Goal: Information Seeking & Learning: Compare options

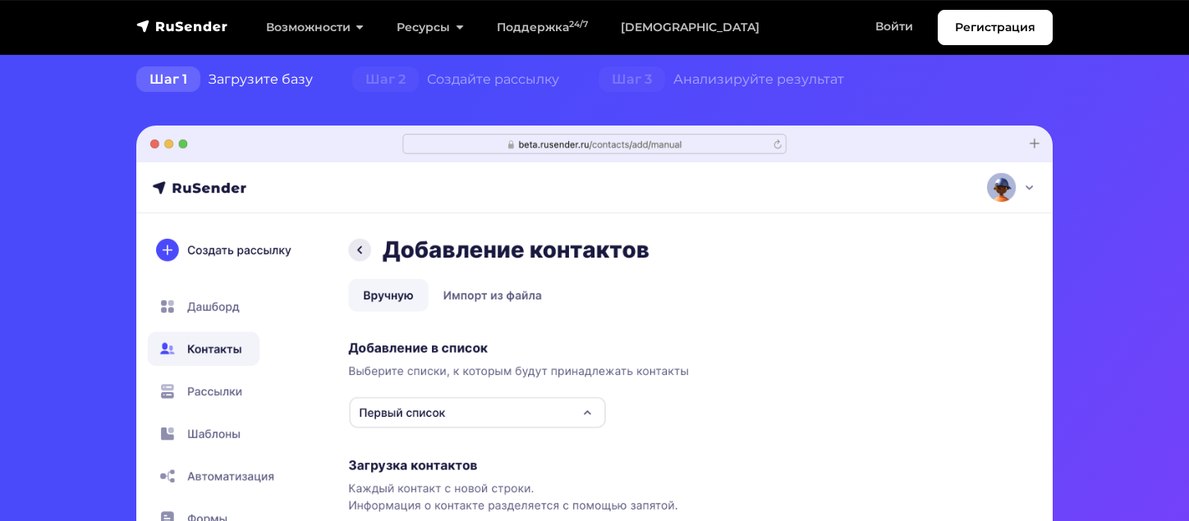
scroll to position [82, 0]
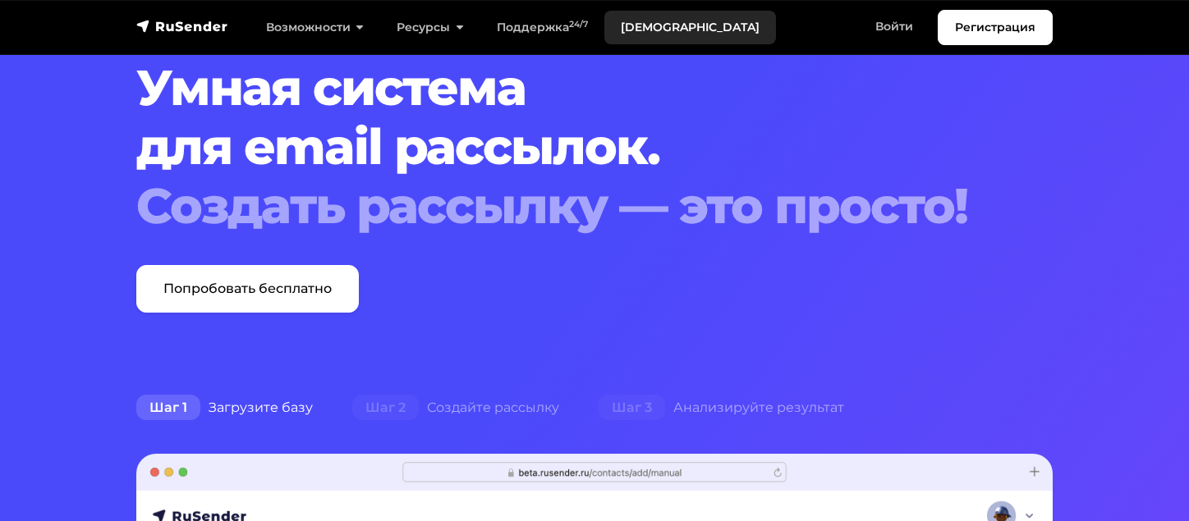
click at [632, 30] on link "[DEMOGRAPHIC_DATA]" at bounding box center [690, 28] width 172 height 34
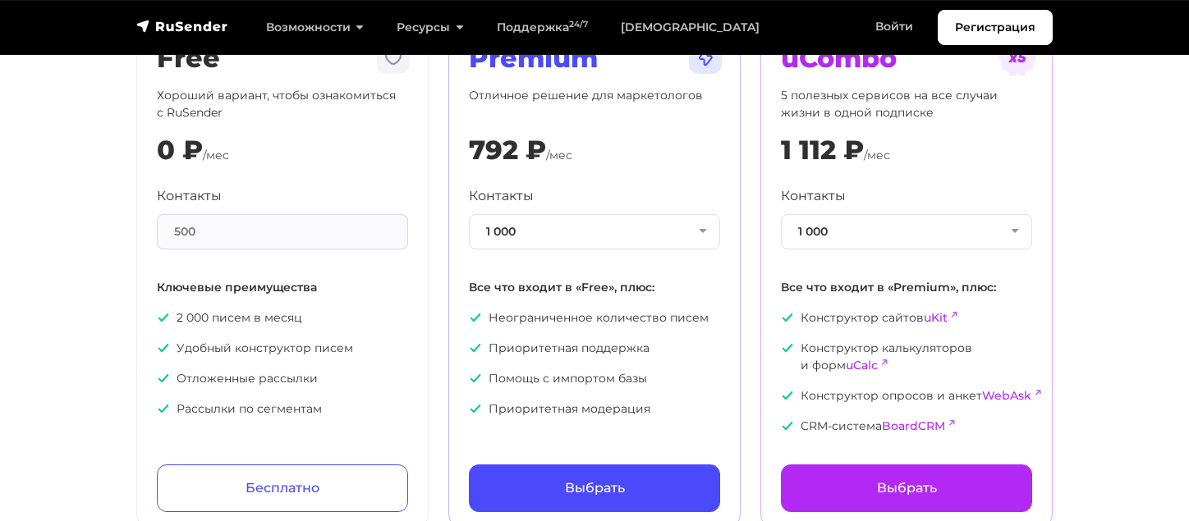
scroll to position [82, 0]
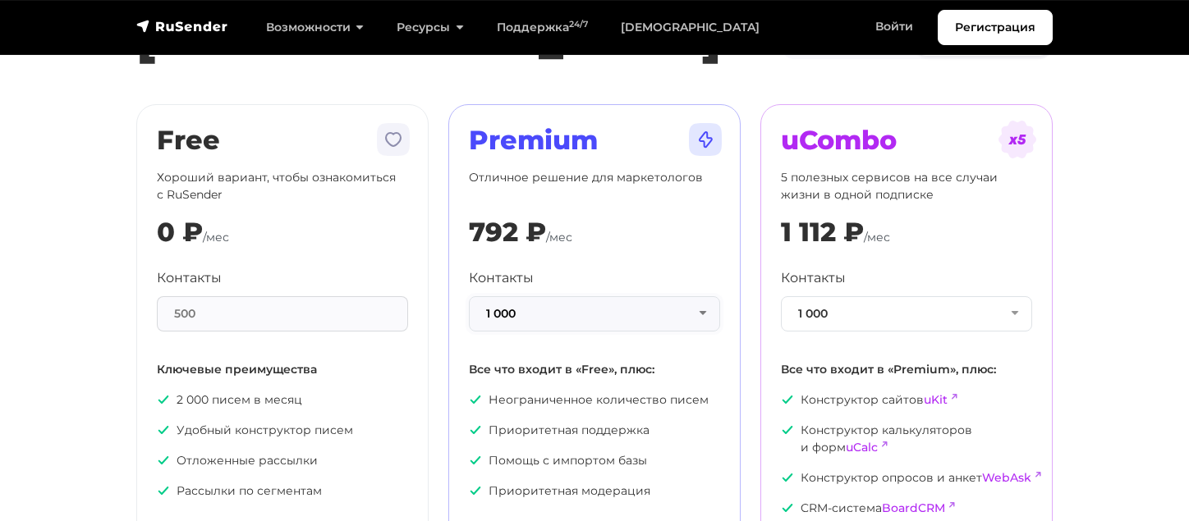
click at [542, 318] on button "1 000" at bounding box center [594, 313] width 251 height 35
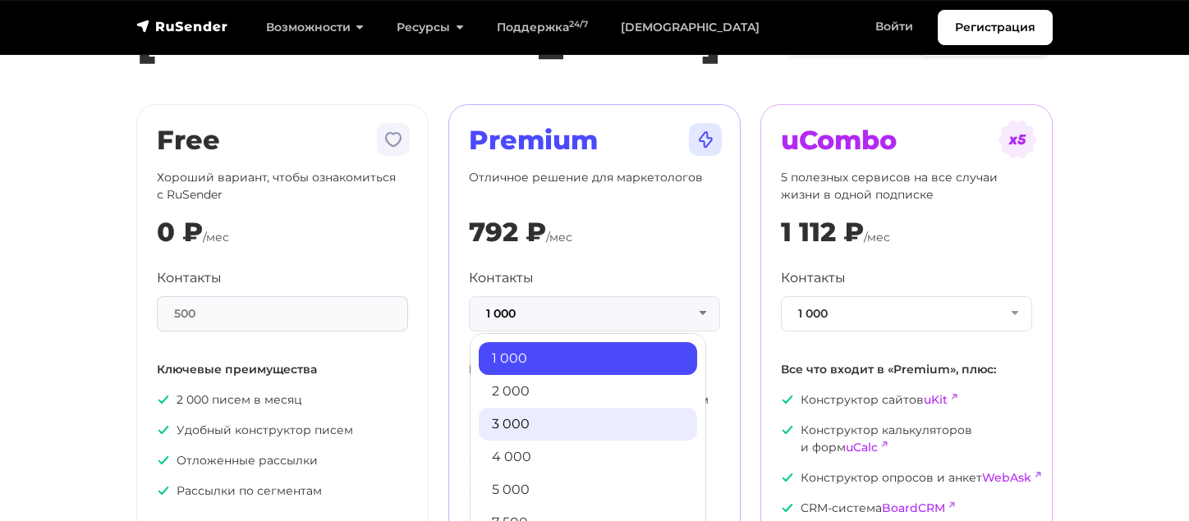
click at [519, 424] on link "3 000" at bounding box center [588, 424] width 218 height 33
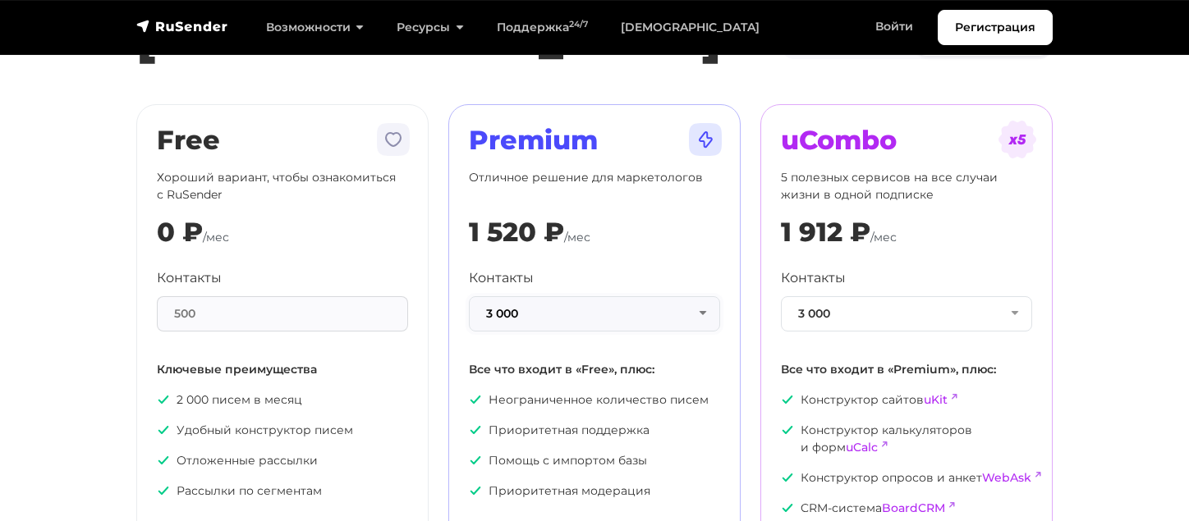
click at [549, 310] on button "3 000" at bounding box center [594, 313] width 251 height 35
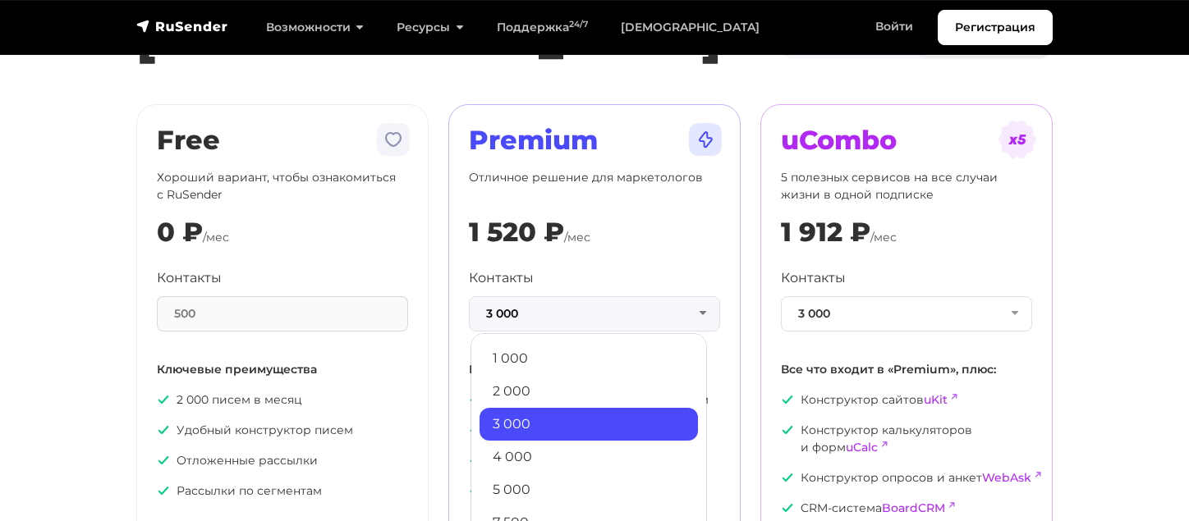
click at [601, 291] on div "Контакты 3 000 1 000 2 000 3 000 4 000 5 000 7 500 10 000 13 000 15 000 20 000 …" at bounding box center [594, 299] width 251 height 63
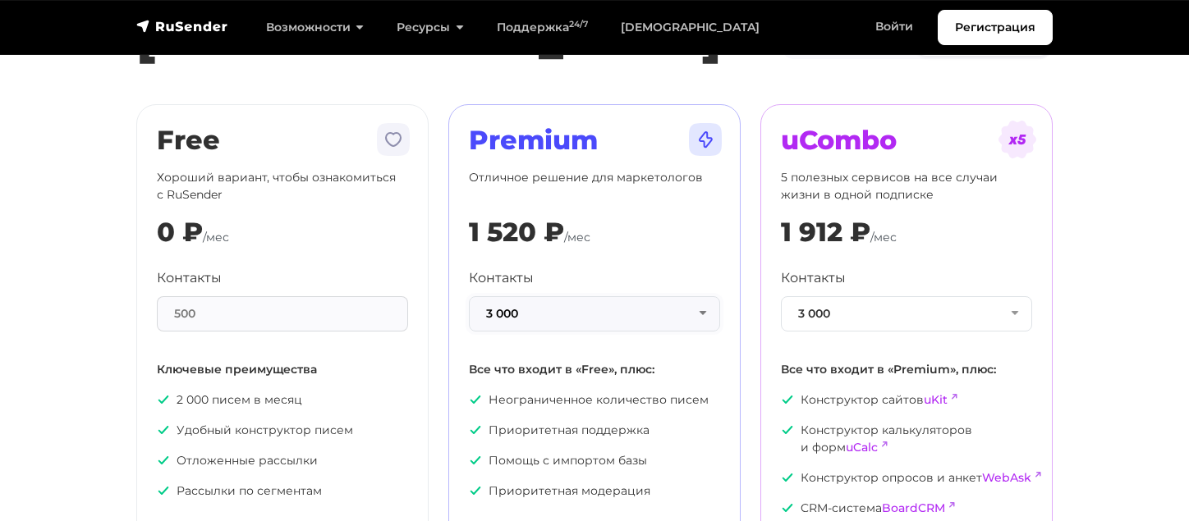
click at [578, 317] on button "3 000" at bounding box center [594, 313] width 251 height 35
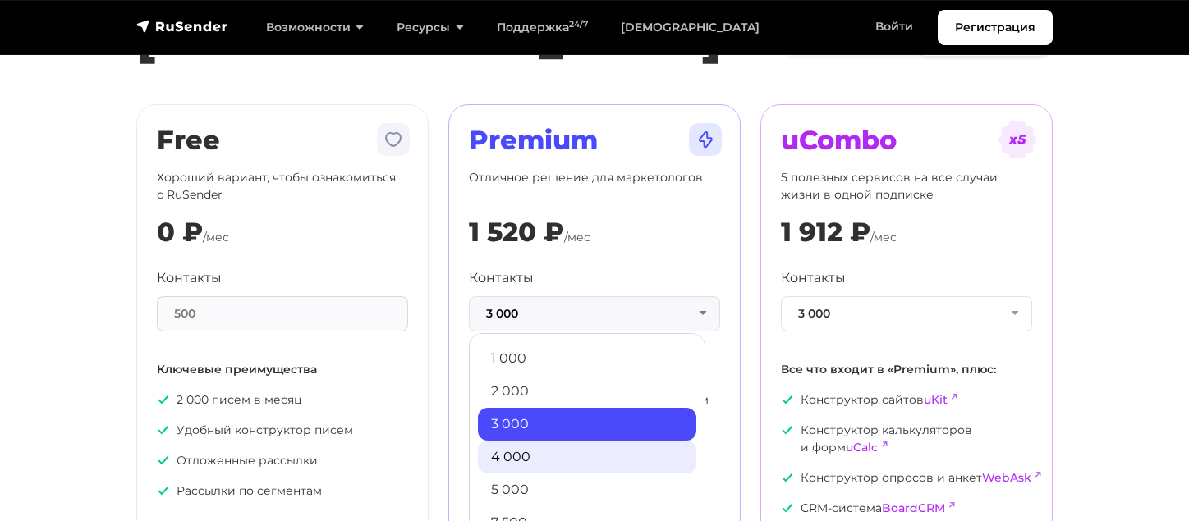
click at [554, 453] on link "4 000" at bounding box center [587, 457] width 218 height 33
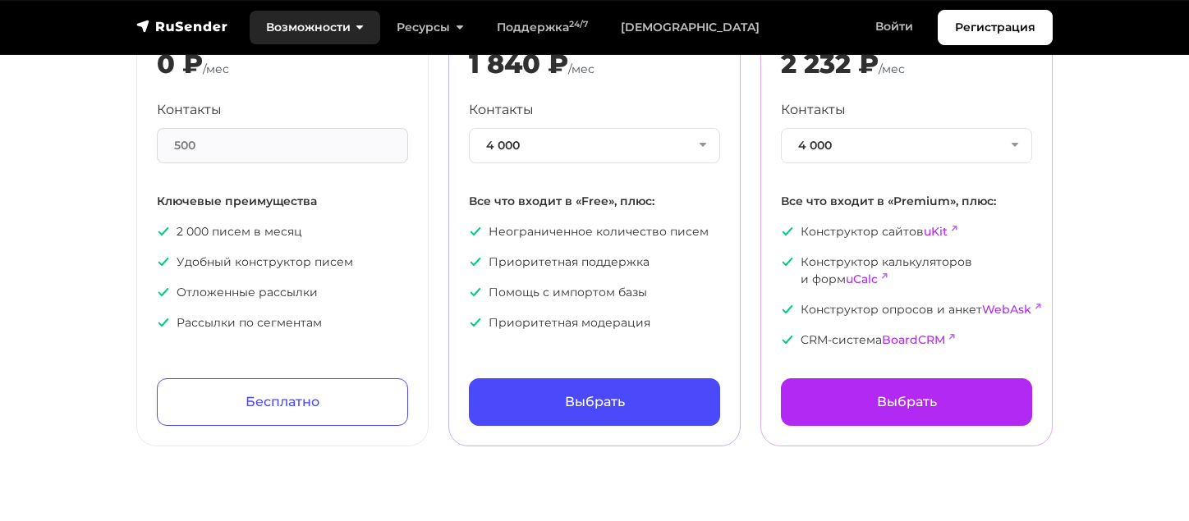
scroll to position [164, 0]
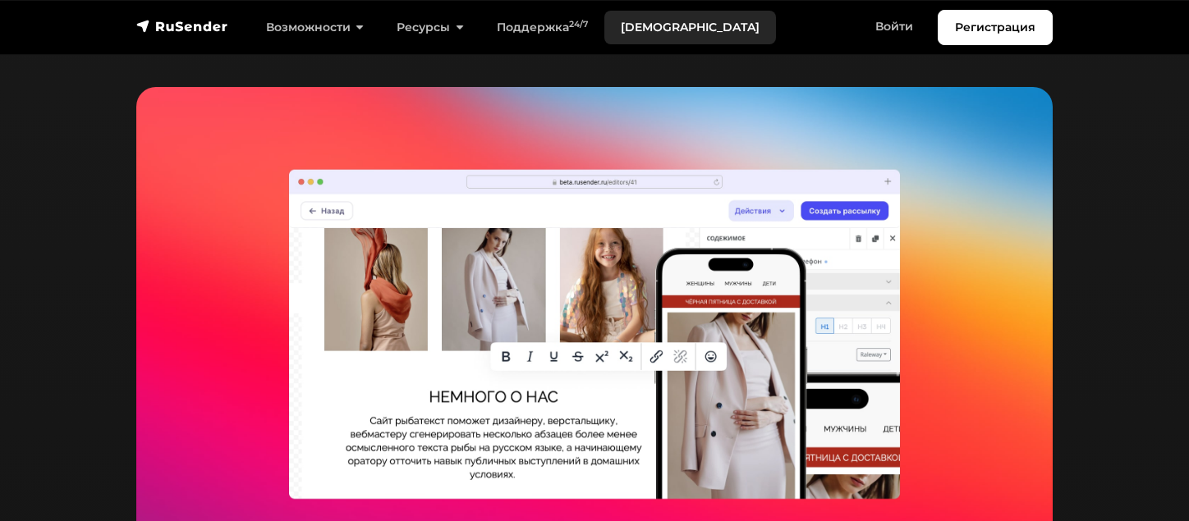
scroll to position [2134, 0]
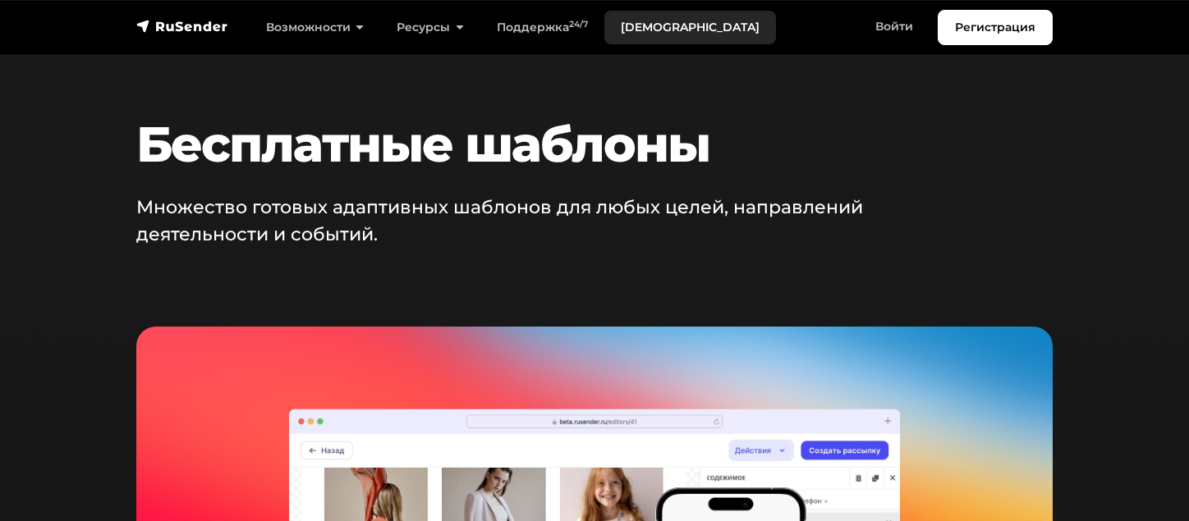
click at [644, 29] on link "[DEMOGRAPHIC_DATA]" at bounding box center [690, 28] width 172 height 34
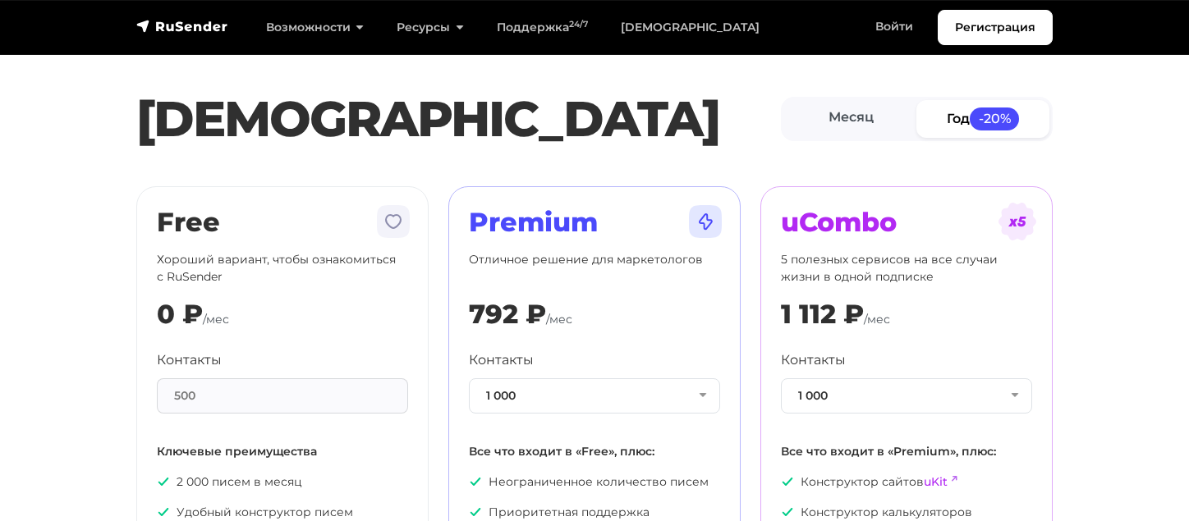
scroll to position [164, 0]
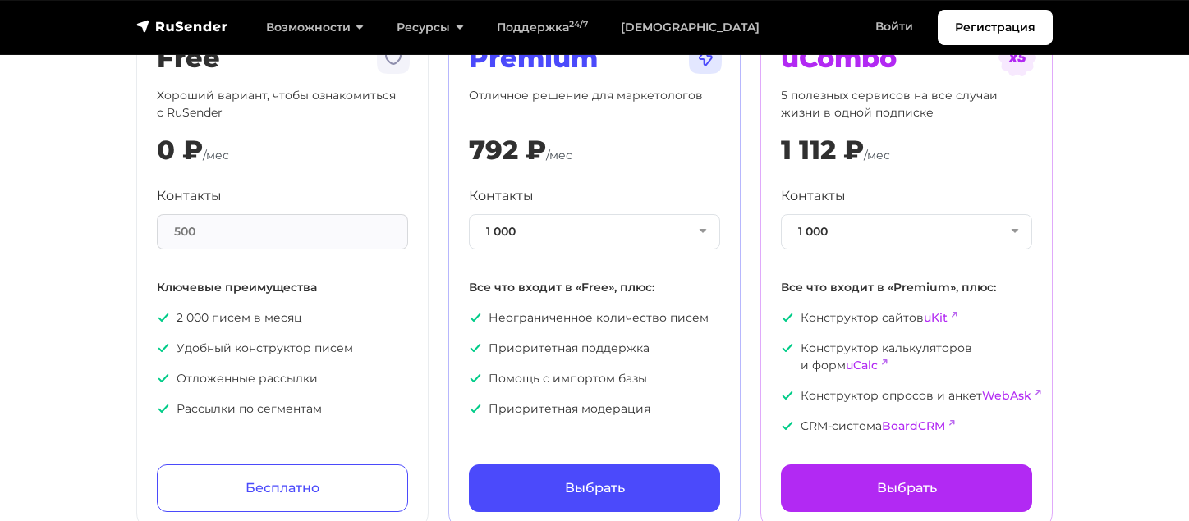
click at [543, 249] on div "Контакты 1 000 1 000 2 000 3 000 4 000 5 000 7 500 10 000 13 000 15 000 20 000 …" at bounding box center [594, 301] width 251 height 231
click at [546, 234] on button "1 000" at bounding box center [594, 231] width 251 height 35
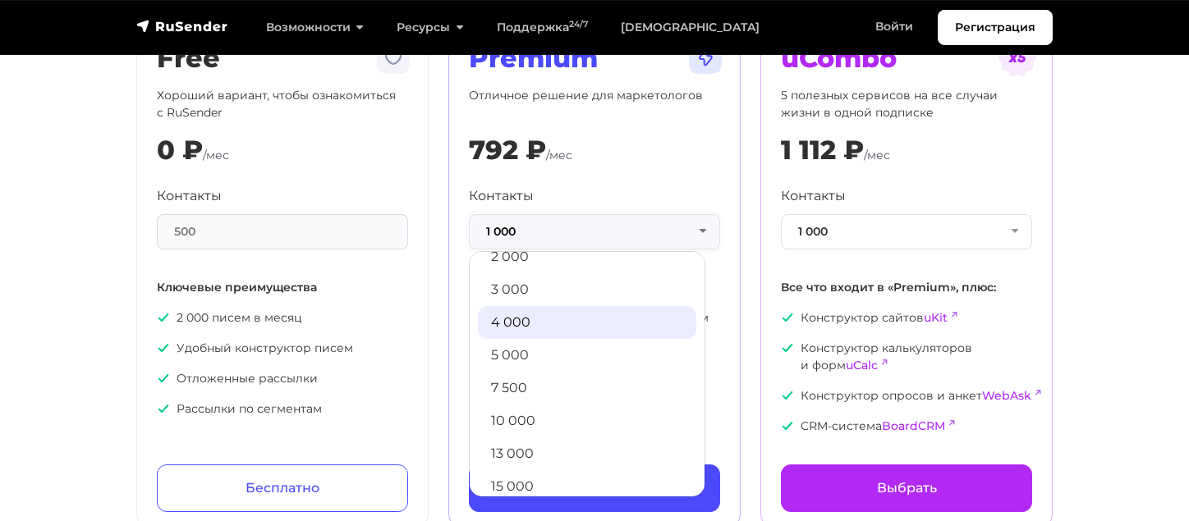
scroll to position [82, 0]
click at [530, 322] on link "5 000" at bounding box center [587, 325] width 218 height 33
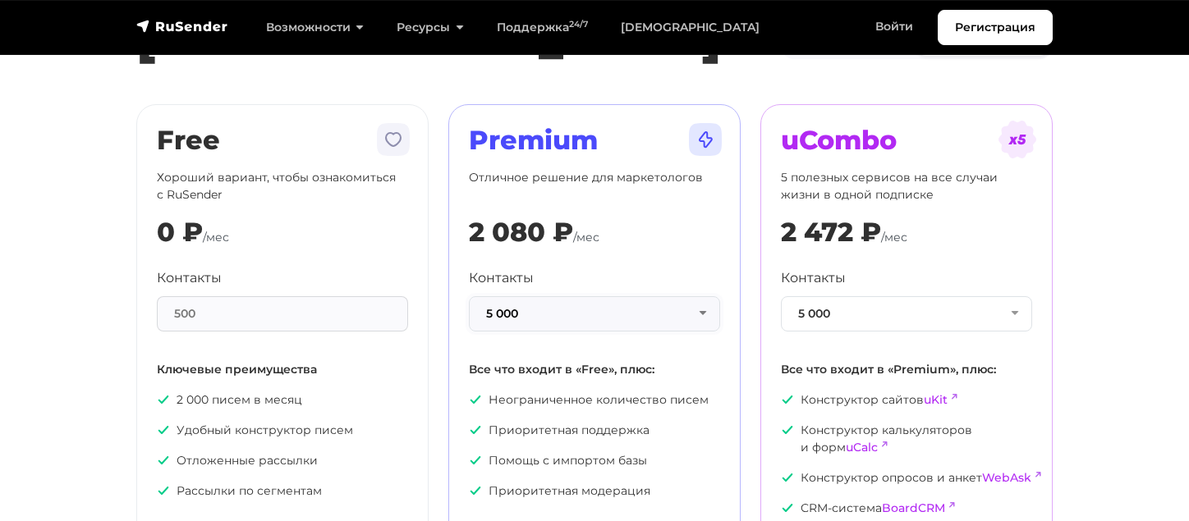
click at [542, 314] on button "5 000" at bounding box center [594, 313] width 251 height 35
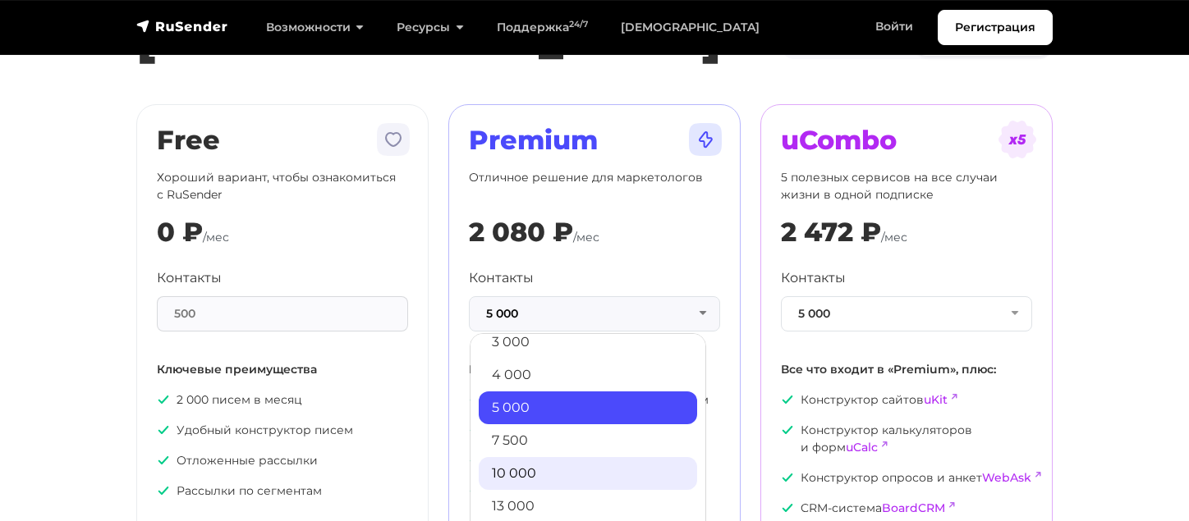
click at [506, 482] on link "10 000" at bounding box center [588, 473] width 218 height 33
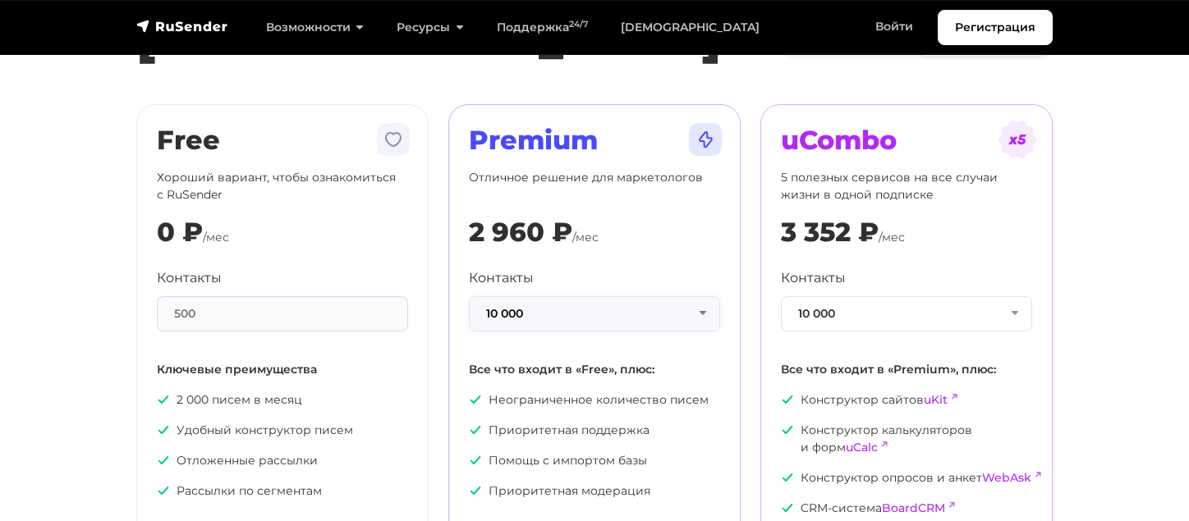
click at [496, 320] on button "10 000" at bounding box center [594, 313] width 251 height 35
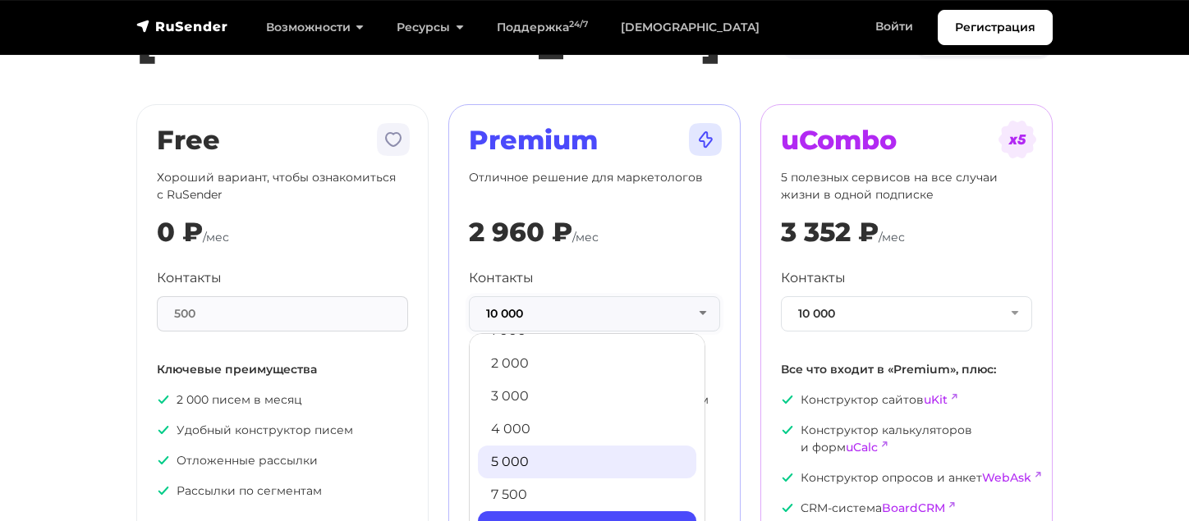
scroll to position [0, 0]
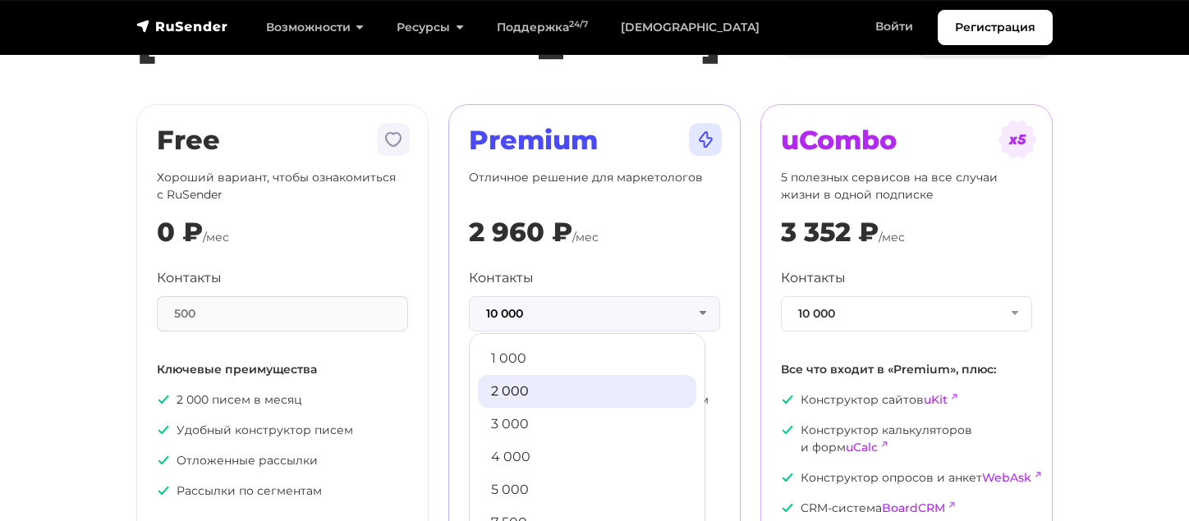
click at [520, 394] on link "2 000" at bounding box center [587, 391] width 218 height 33
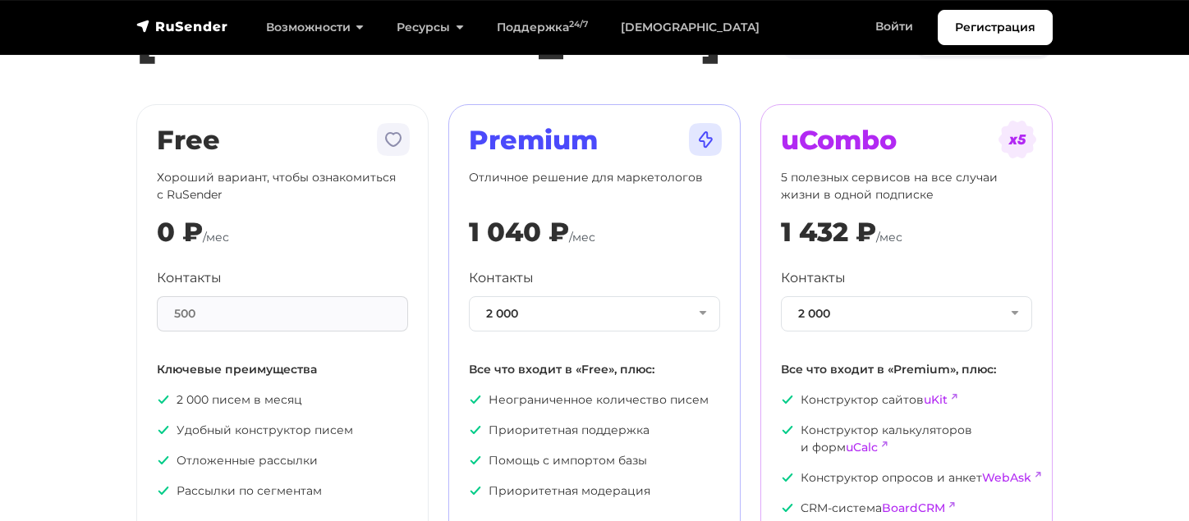
click at [1097, 299] on section "[PERSON_NAME] Год -20% Free Хороший вариант, чтобы ознакомиться с RuSender 0 ₽ …" at bounding box center [594, 276] width 1189 height 677
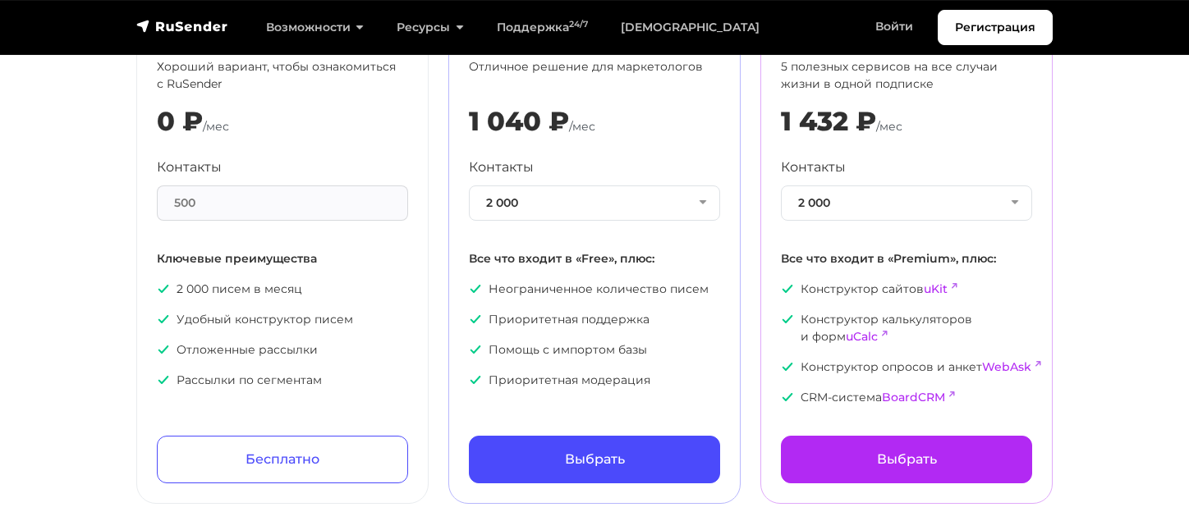
scroll to position [164, 0]
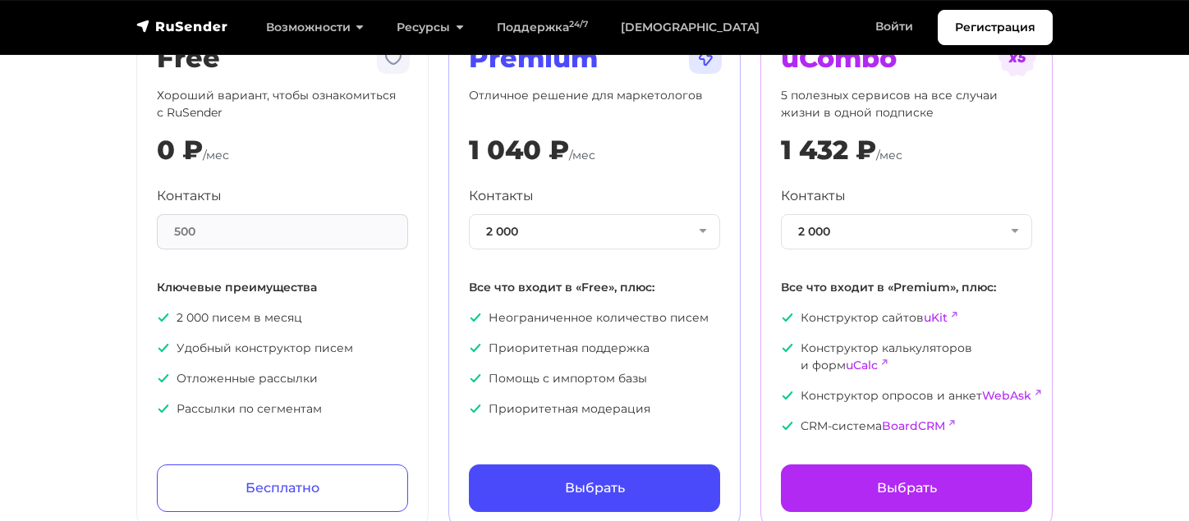
click at [1052, 277] on div "uCombo 5 полезных сервисов на все случаи жизни в одной подписке 1 432 ₽ /мес Ко…" at bounding box center [906, 277] width 292 height 511
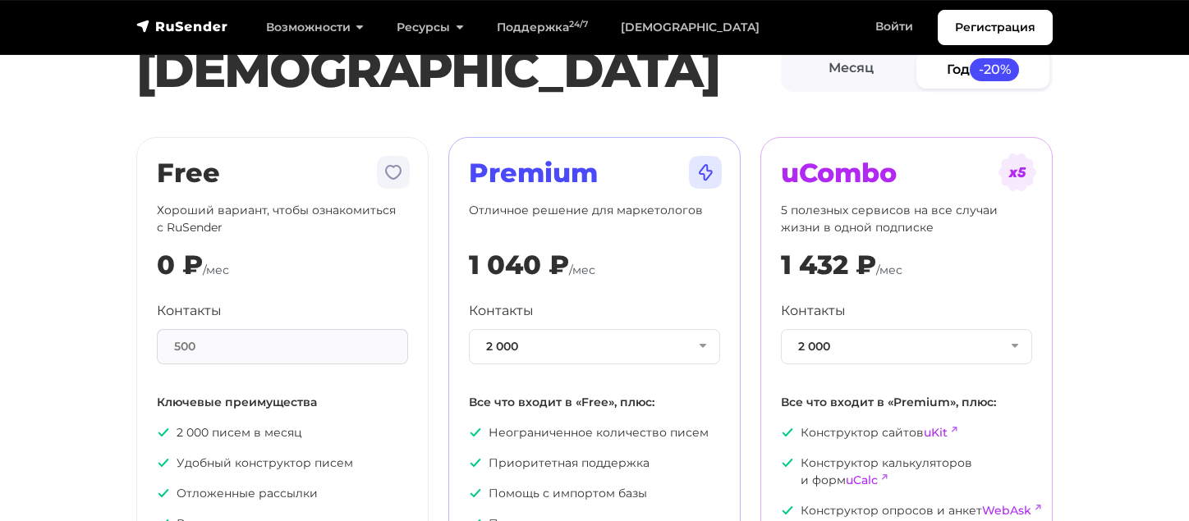
scroll to position [0, 0]
